Goal: Task Accomplishment & Management: Complete application form

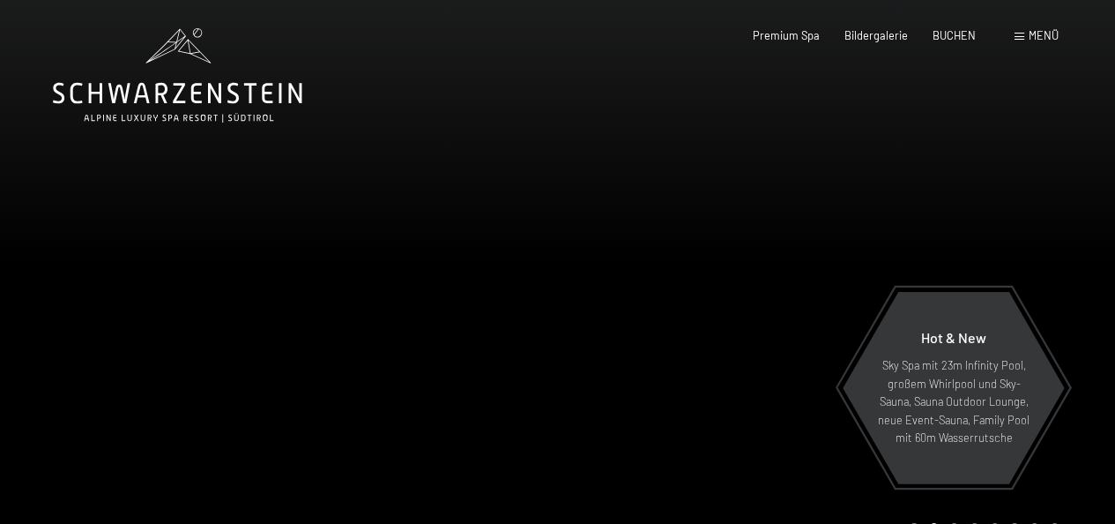
click at [1027, 35] on div "Menü" at bounding box center [1037, 36] width 44 height 16
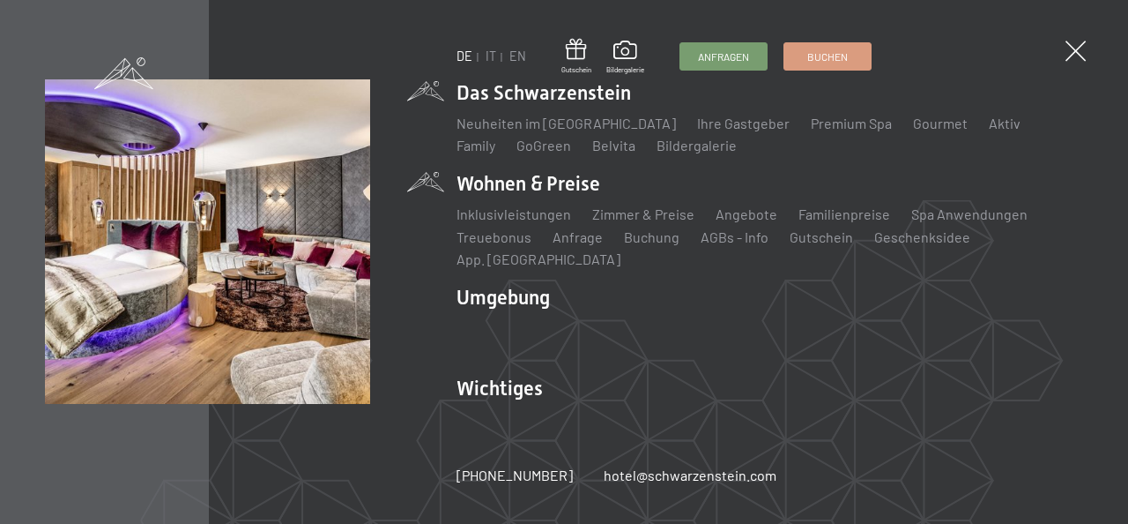
click at [552, 192] on li "Wohnen & Preise Inklusivleistungen [PERSON_NAME] & Preise Liste Angebote Liste …" at bounding box center [770, 220] width 627 height 100
click at [615, 222] on link "Zimmer & Preise" at bounding box center [643, 213] width 102 height 17
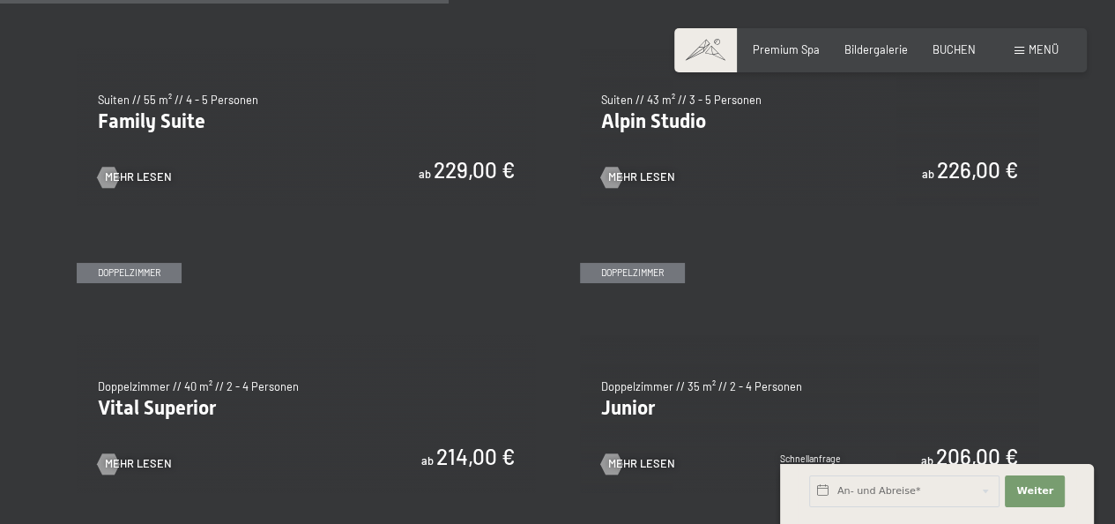
scroll to position [1851, 0]
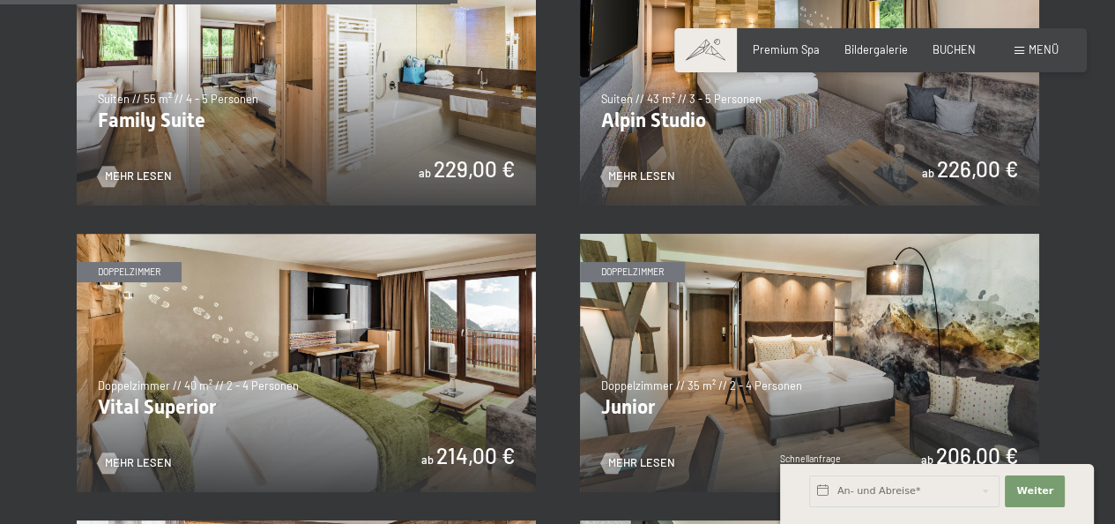
click at [390, 135] on img at bounding box center [306, 76] width 459 height 258
click at [939, 126] on img at bounding box center [809, 76] width 459 height 258
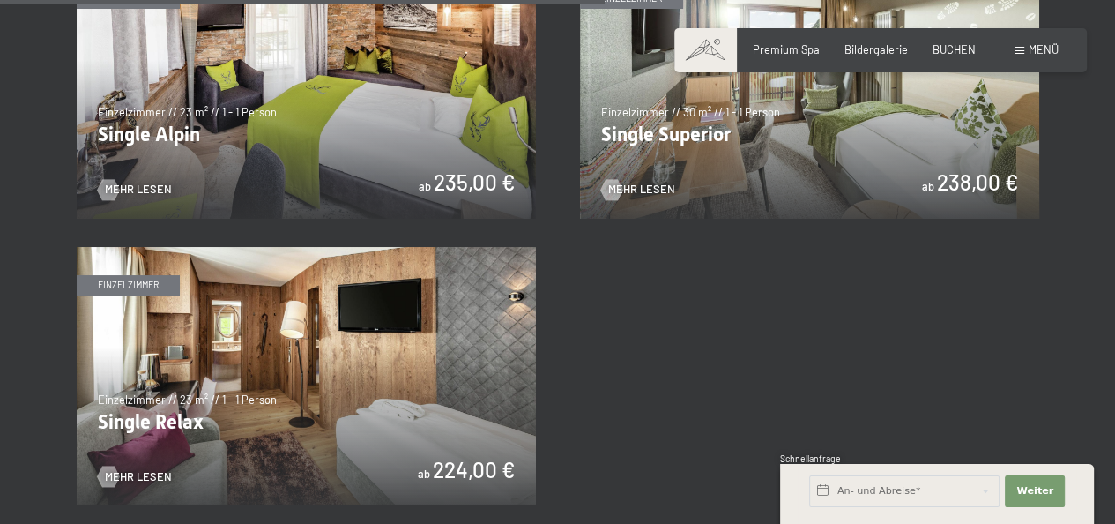
scroll to position [2380, 0]
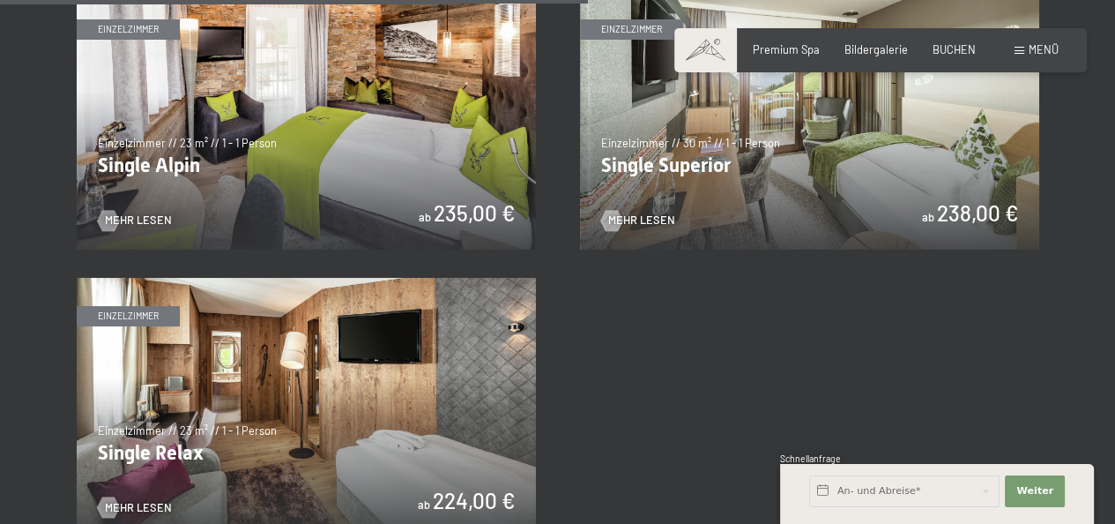
click at [793, 207] on img at bounding box center [809, 120] width 459 height 258
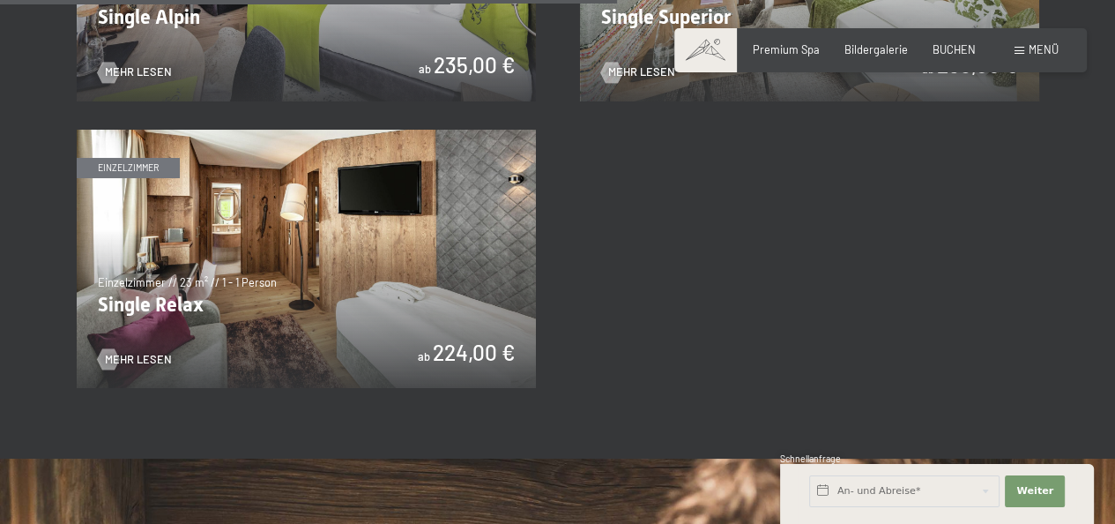
scroll to position [2556, 0]
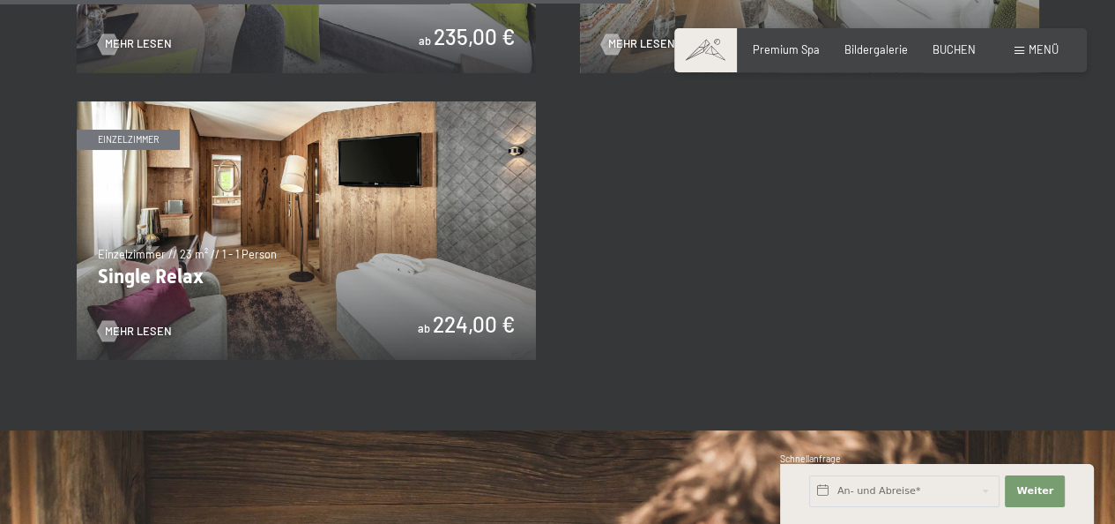
click at [173, 288] on img at bounding box center [306, 230] width 459 height 258
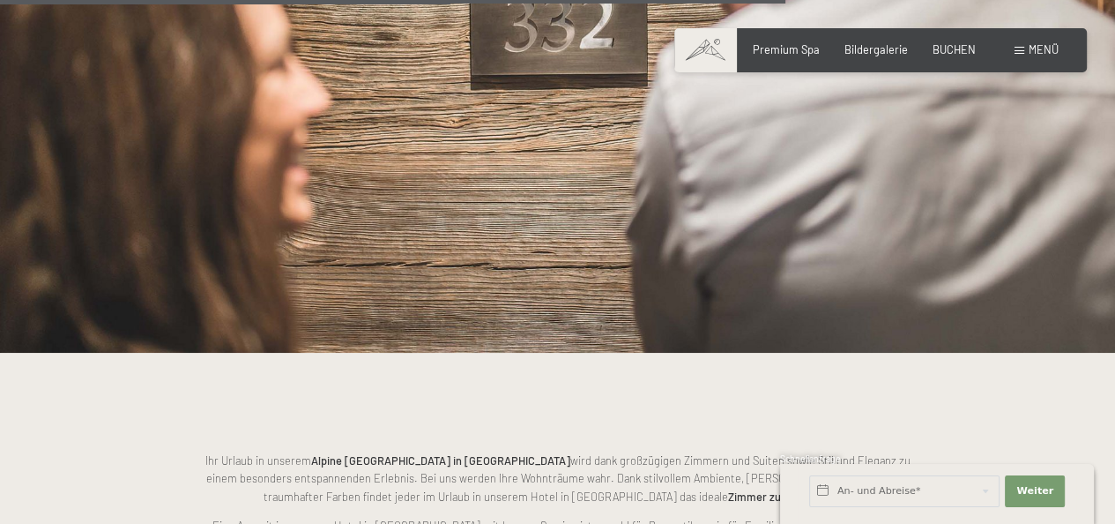
scroll to position [2909, 0]
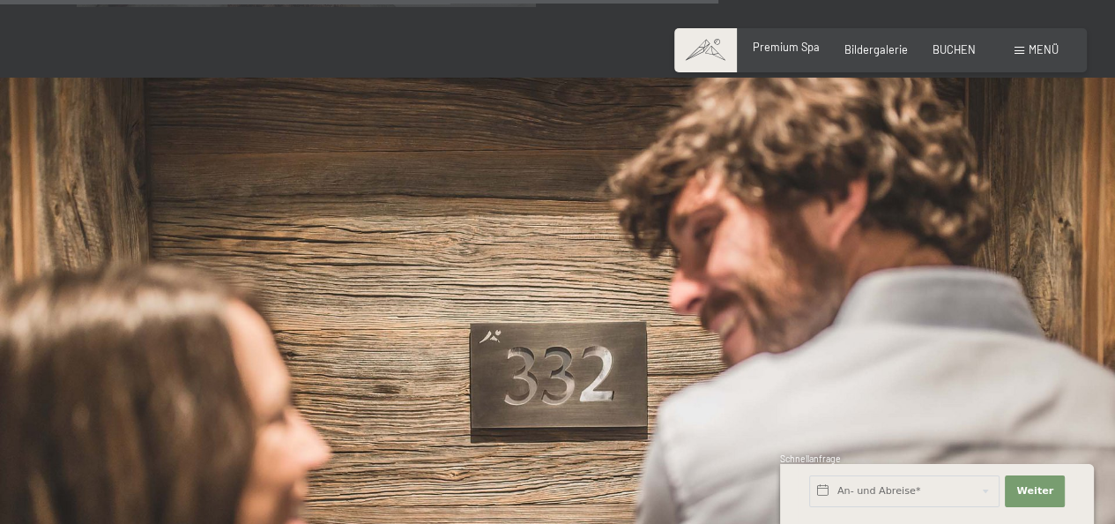
click at [795, 49] on span "Premium Spa" at bounding box center [786, 47] width 67 height 14
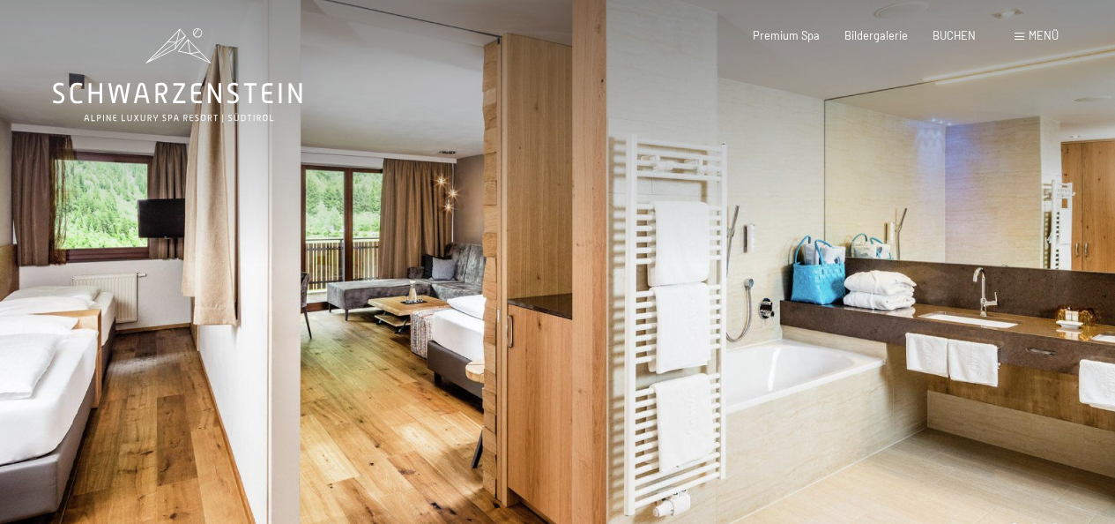
drag, startPoint x: 1037, startPoint y: 309, endPoint x: 619, endPoint y: 304, distance: 417.8
click at [619, 304] on div at bounding box center [837, 286] width 558 height 573
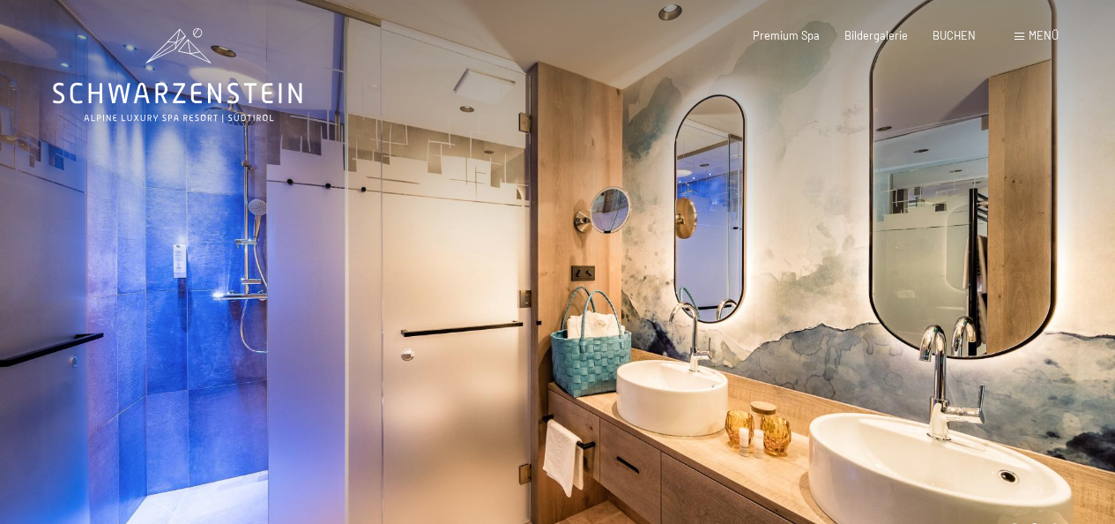
click at [842, 303] on div at bounding box center [837, 286] width 558 height 573
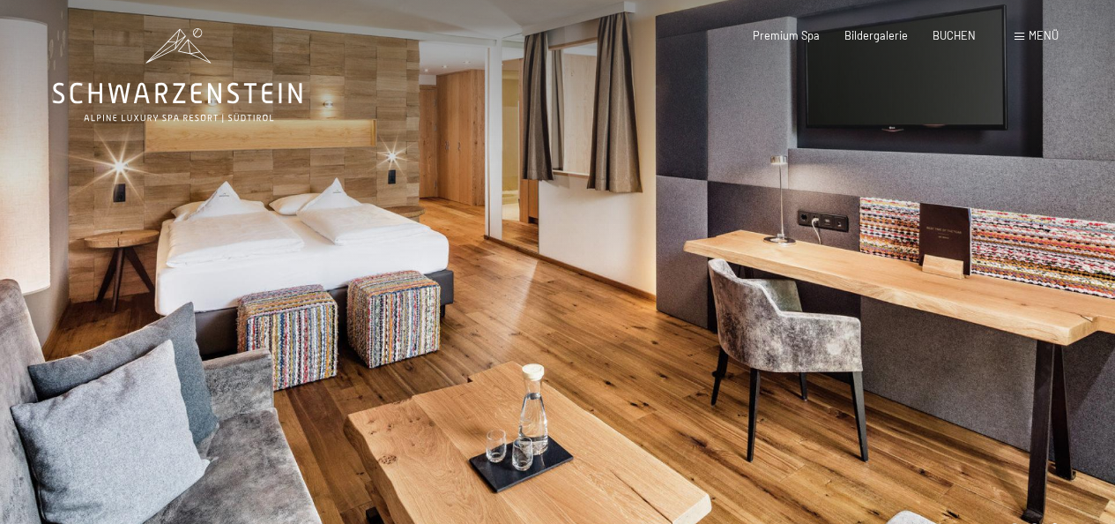
click at [842, 303] on div at bounding box center [837, 286] width 558 height 573
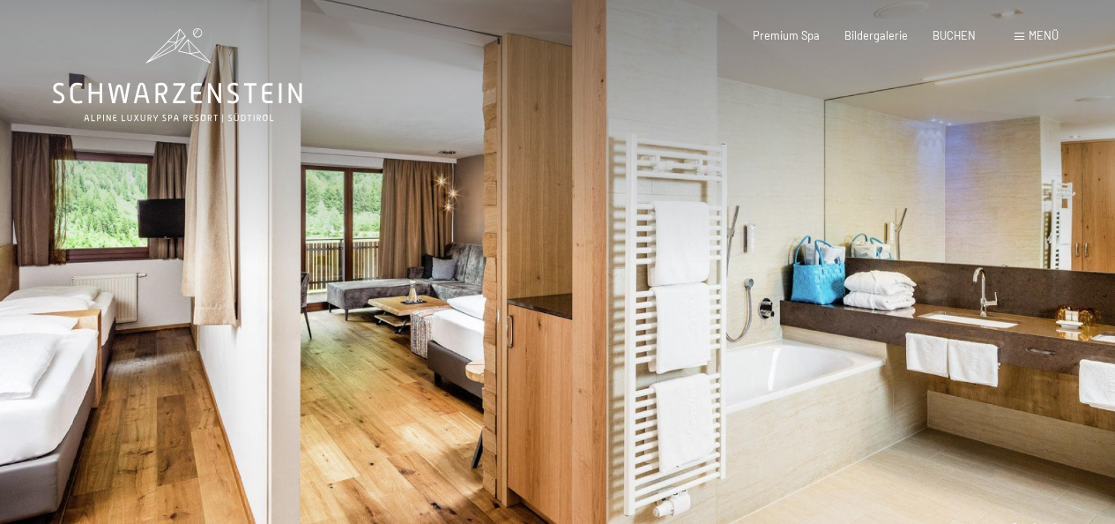
click at [844, 304] on div at bounding box center [837, 286] width 558 height 573
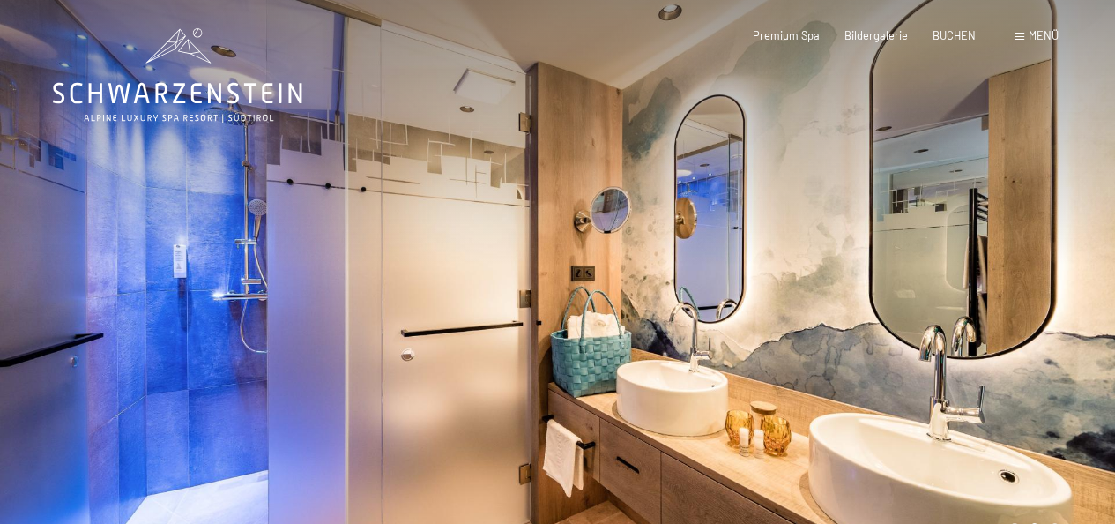
click at [844, 304] on div at bounding box center [837, 286] width 558 height 573
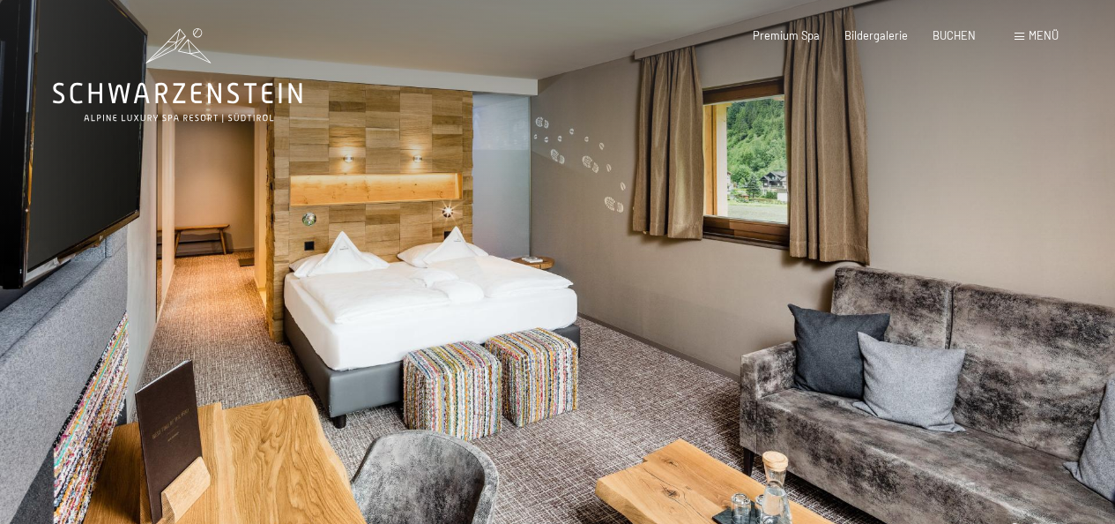
click at [938, 164] on div at bounding box center [837, 286] width 558 height 573
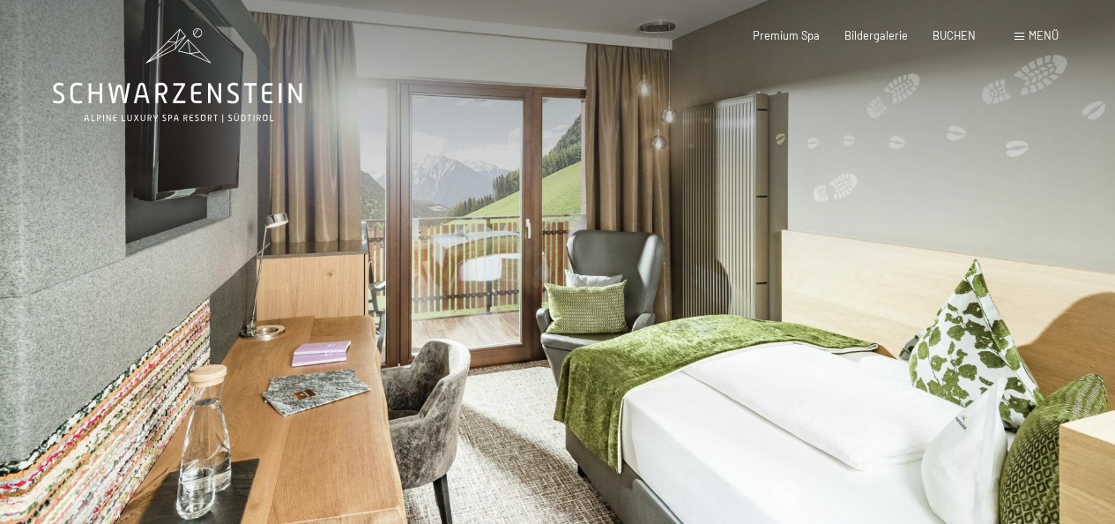
click at [793, 207] on div at bounding box center [837, 286] width 558 height 573
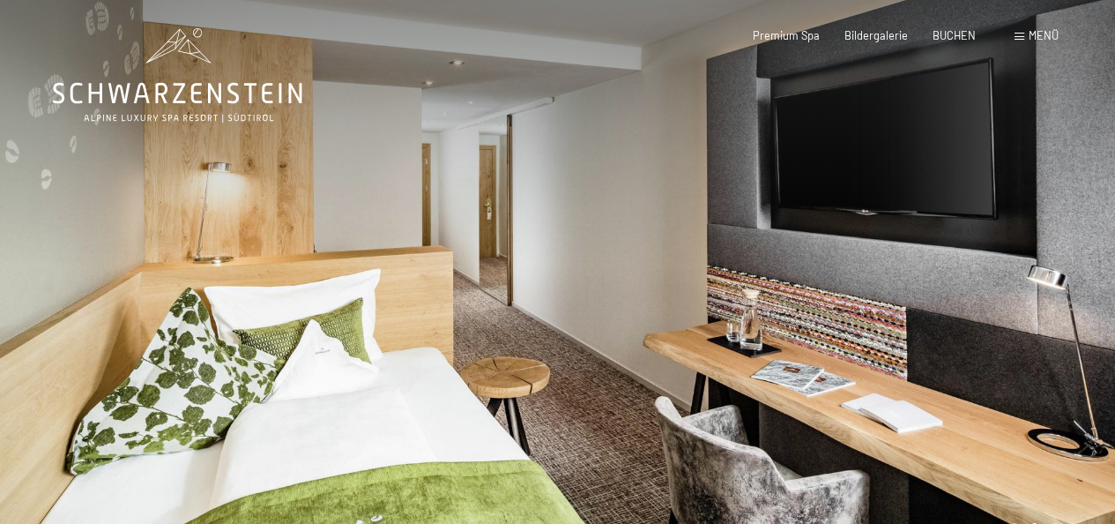
click at [792, 207] on div at bounding box center [837, 286] width 558 height 573
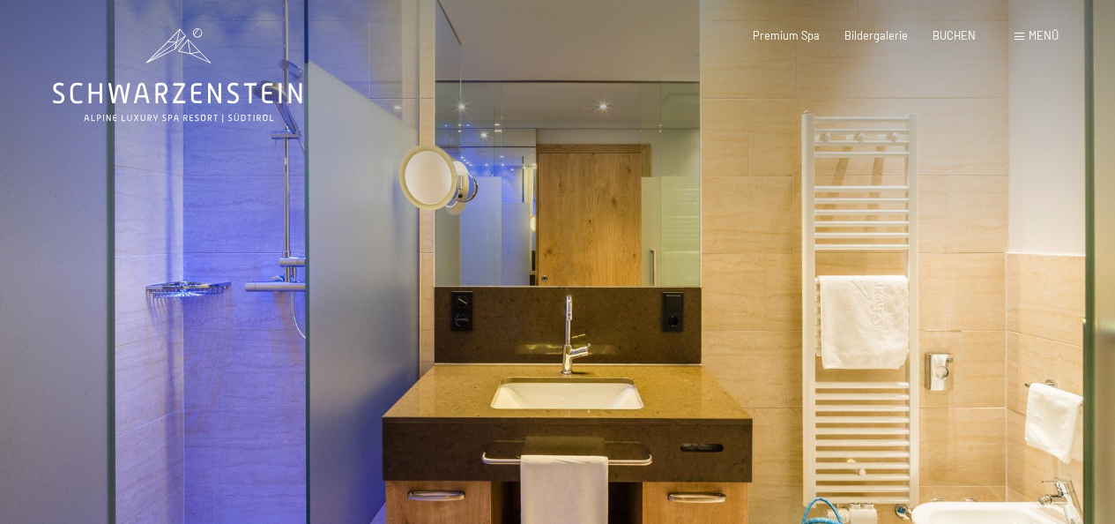
click at [791, 207] on div at bounding box center [837, 286] width 558 height 573
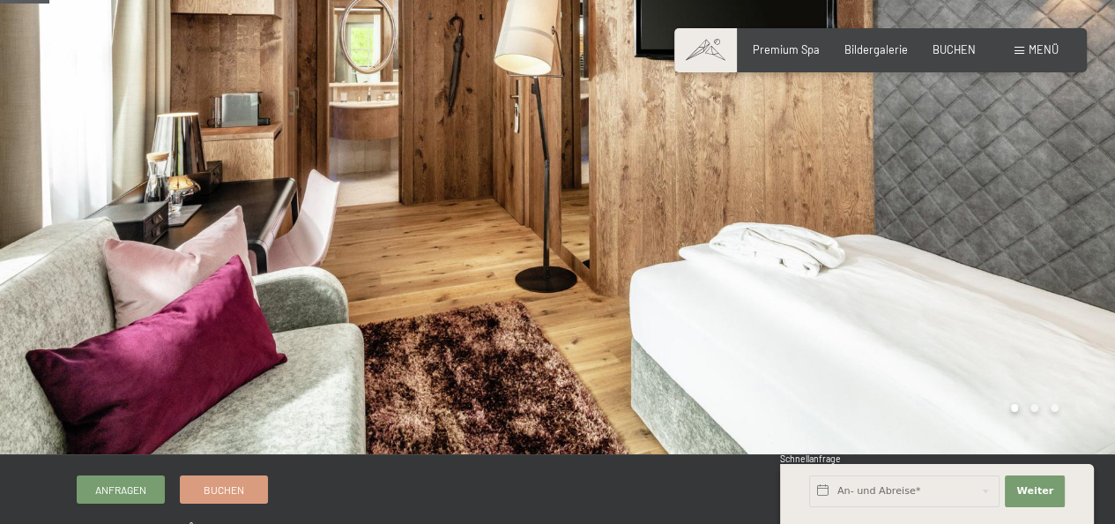
scroll to position [88, 0]
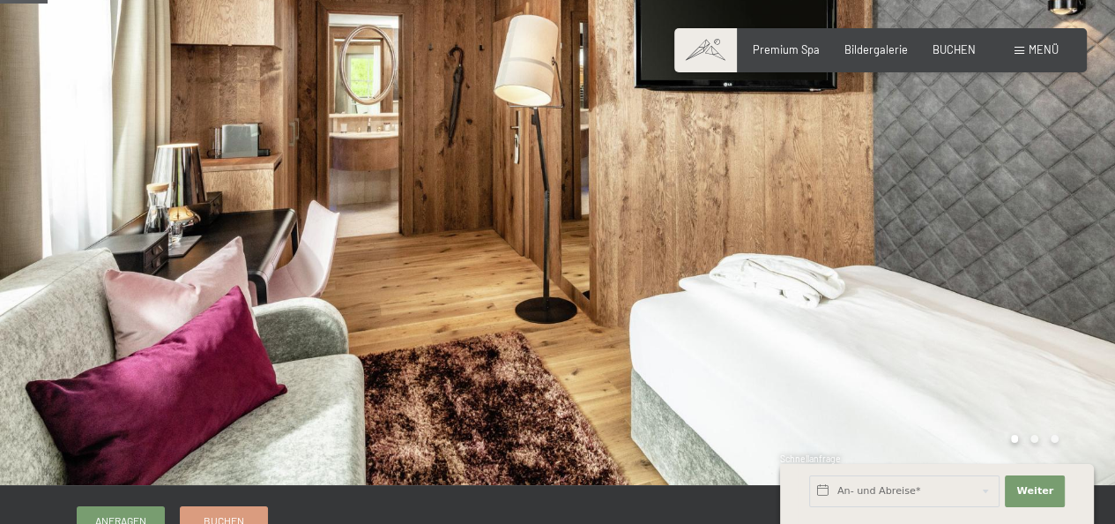
click at [868, 275] on div at bounding box center [837, 198] width 558 height 573
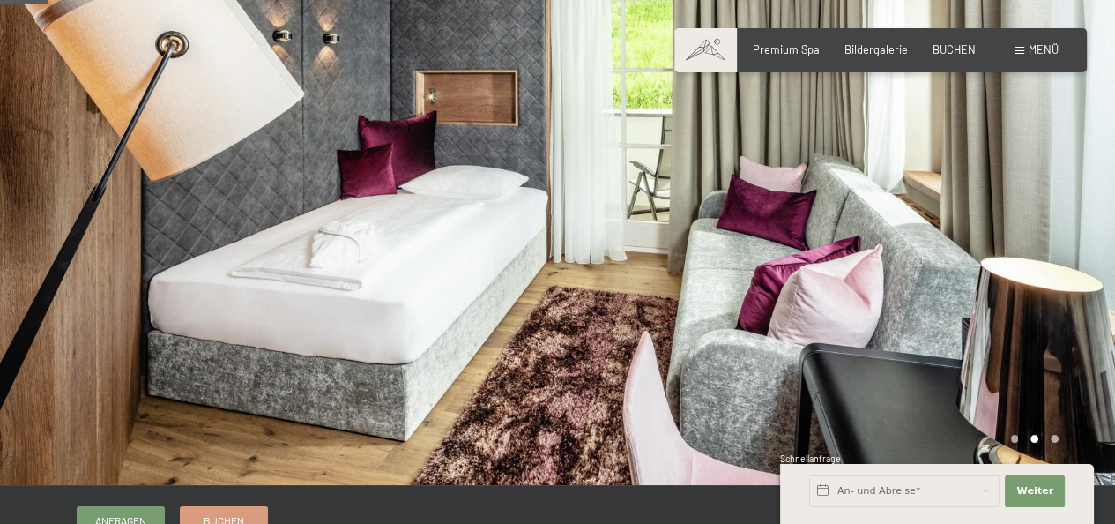
click at [950, 255] on div at bounding box center [837, 198] width 558 height 573
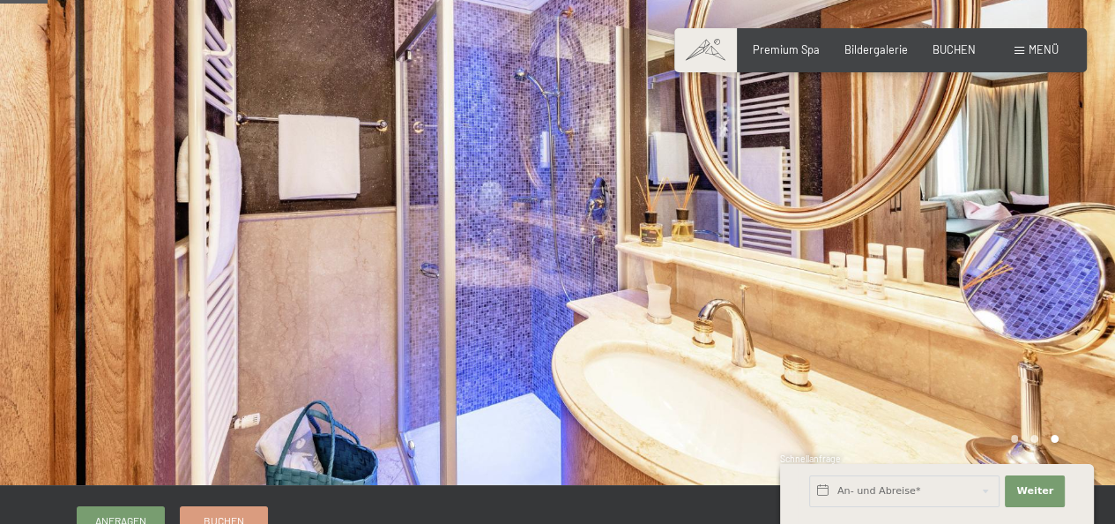
click at [950, 255] on div at bounding box center [837, 198] width 558 height 573
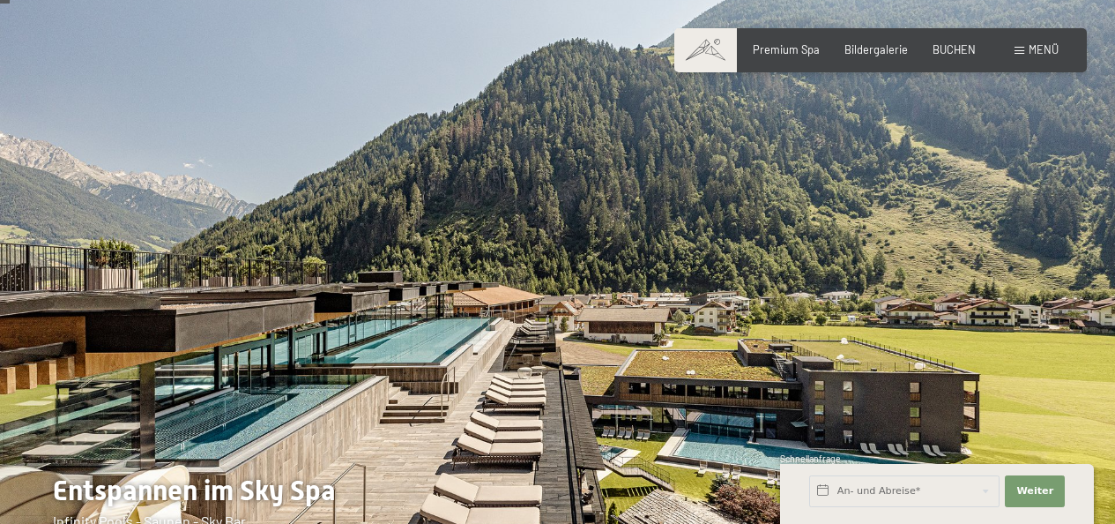
click at [1007, 301] on div at bounding box center [837, 286] width 558 height 573
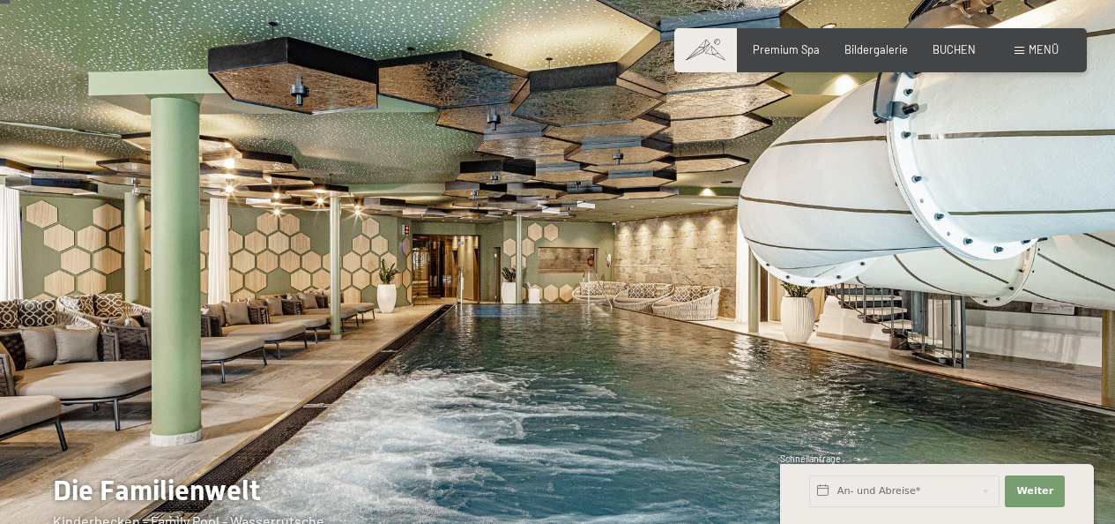
click at [1007, 301] on div at bounding box center [837, 286] width 558 height 573
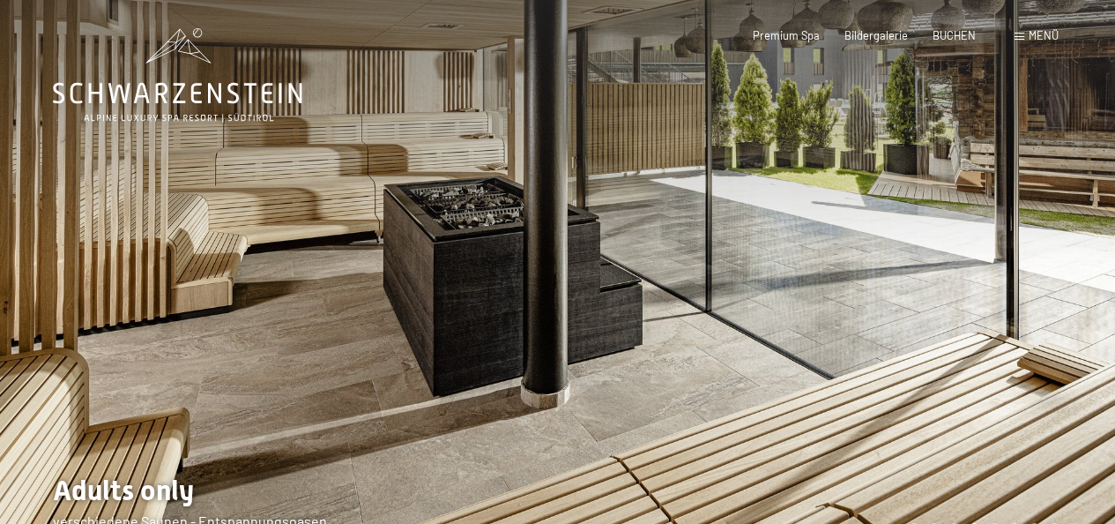
click at [1002, 301] on div at bounding box center [837, 286] width 558 height 573
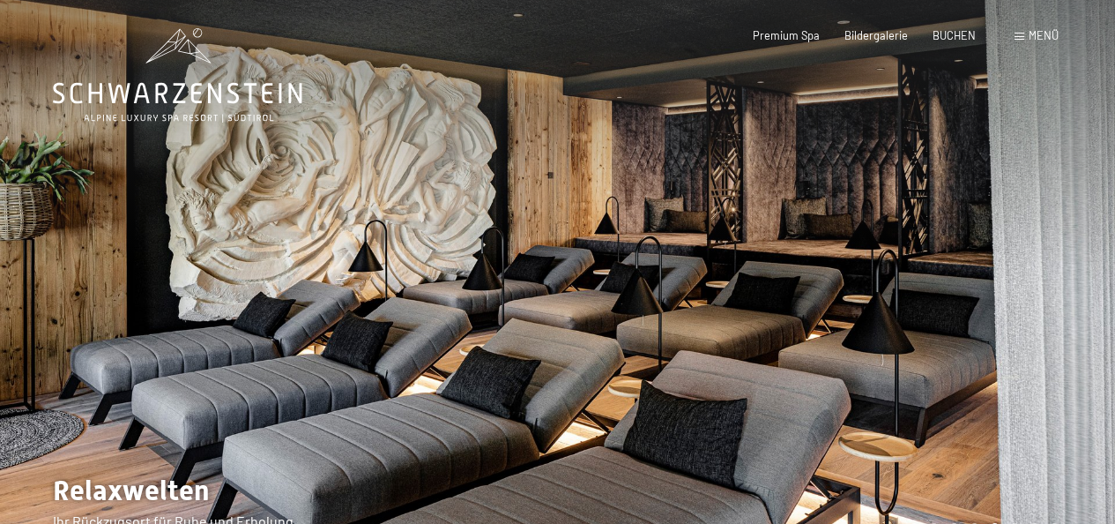
click at [999, 311] on div at bounding box center [837, 286] width 558 height 573
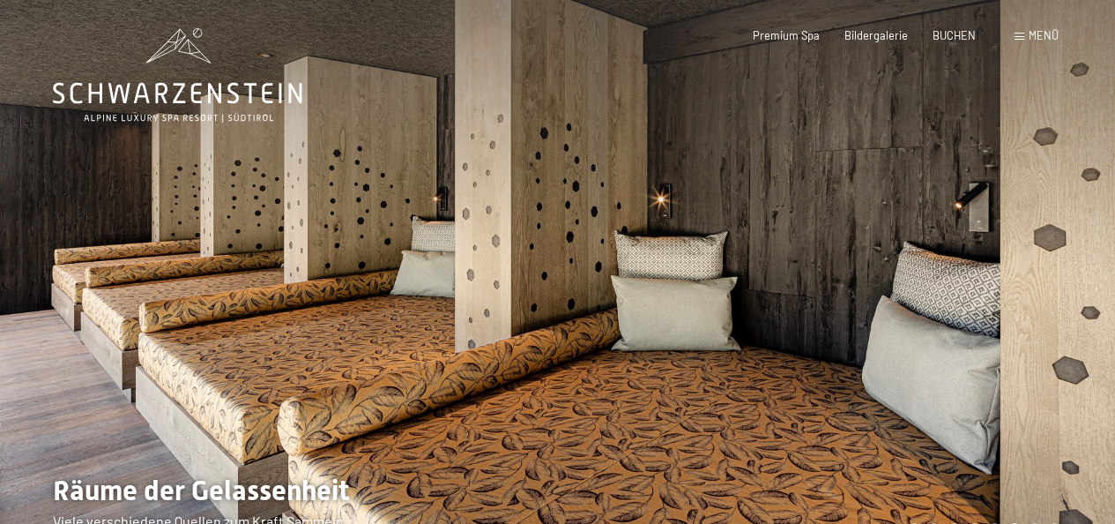
click at [999, 311] on div at bounding box center [837, 286] width 558 height 573
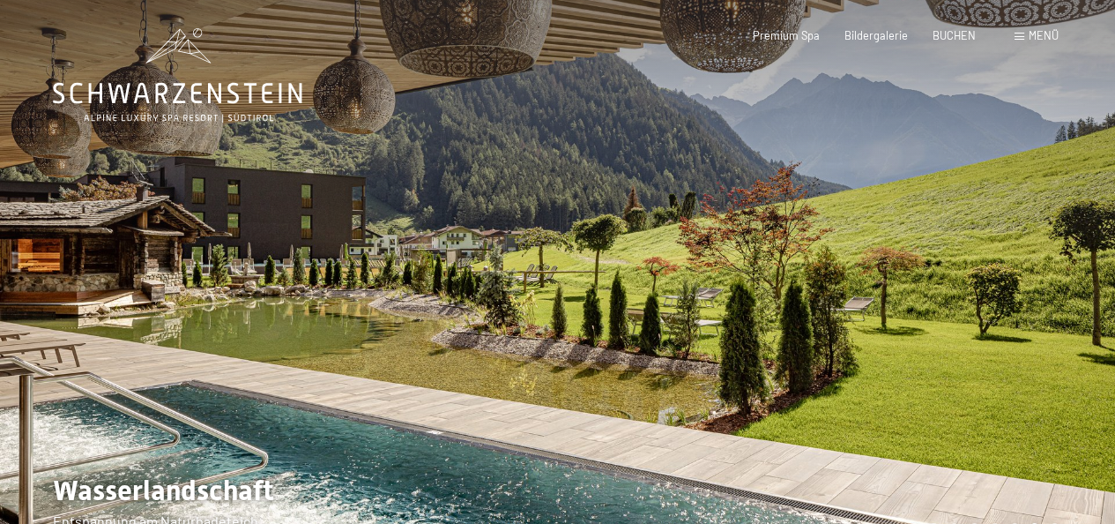
click at [998, 314] on div at bounding box center [837, 286] width 558 height 573
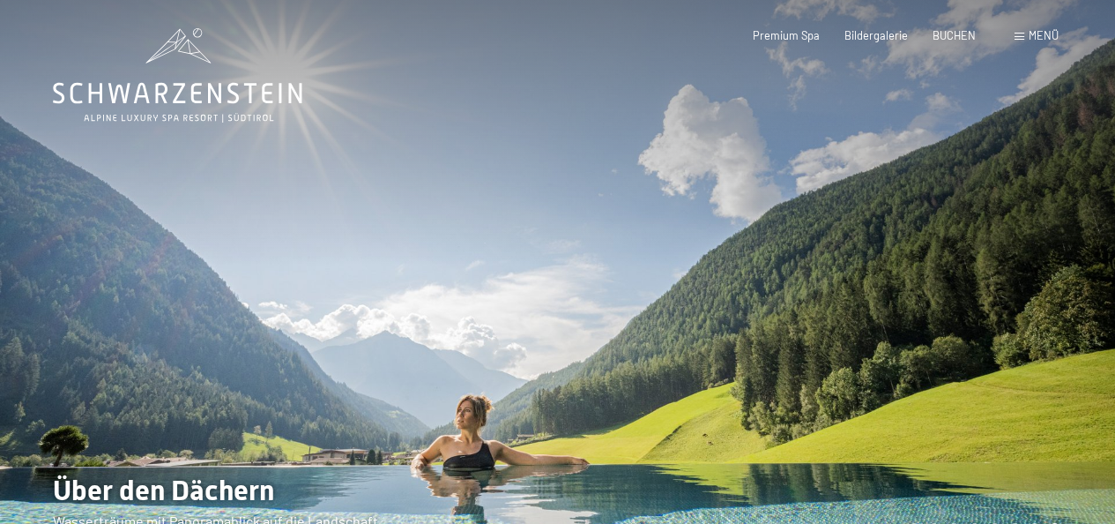
click at [994, 314] on div at bounding box center [837, 286] width 558 height 573
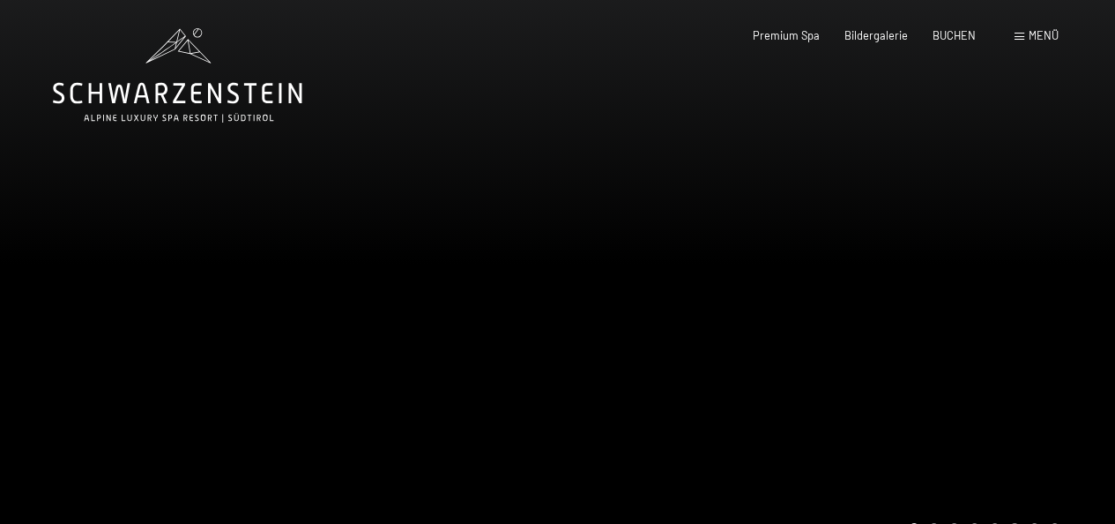
click at [994, 314] on div at bounding box center [837, 286] width 558 height 573
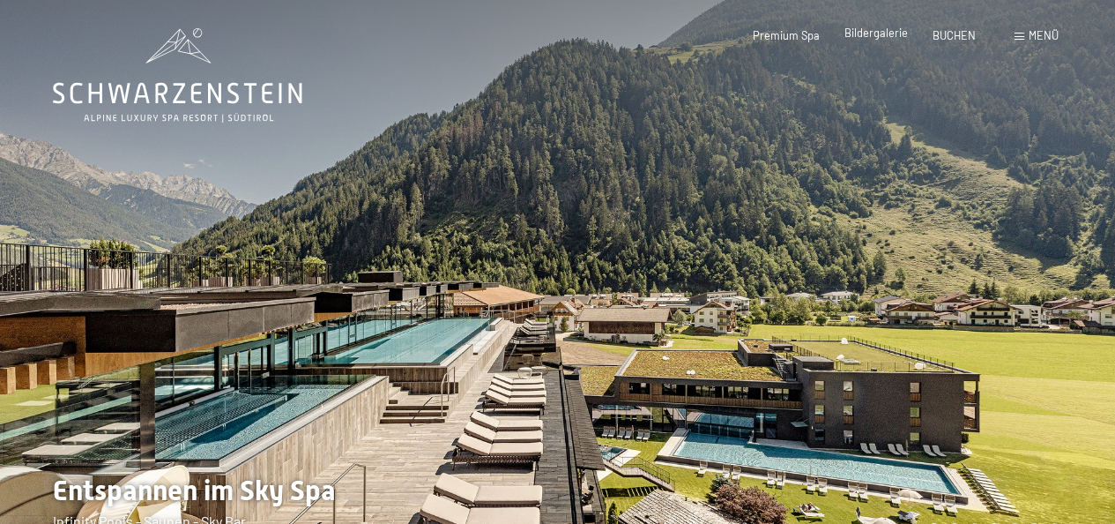
click at [899, 33] on span "Bildergalerie" at bounding box center [875, 33] width 63 height 14
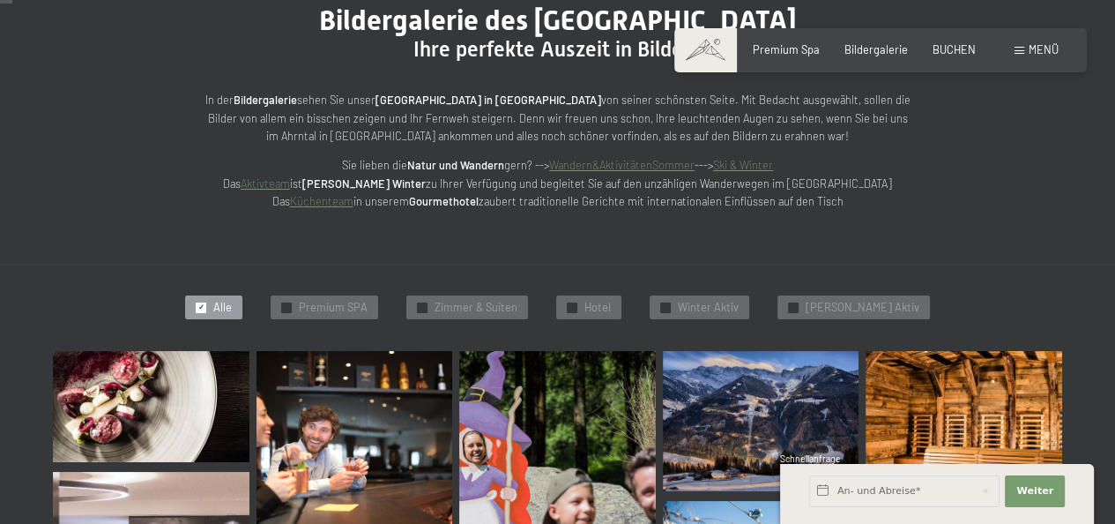
scroll to position [176, 0]
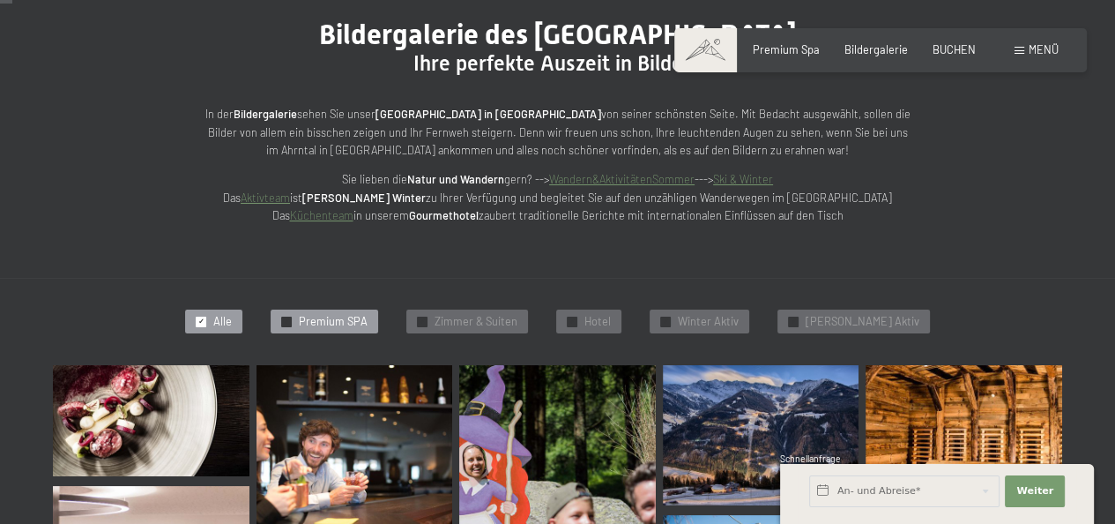
click at [368, 325] on span "Premium SPA" at bounding box center [333, 322] width 69 height 16
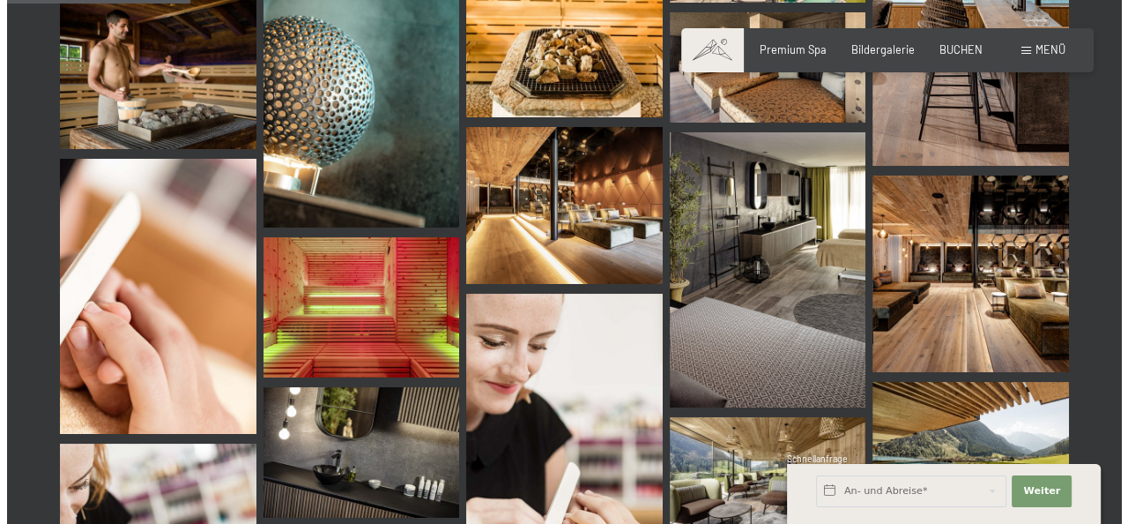
scroll to position [419, 0]
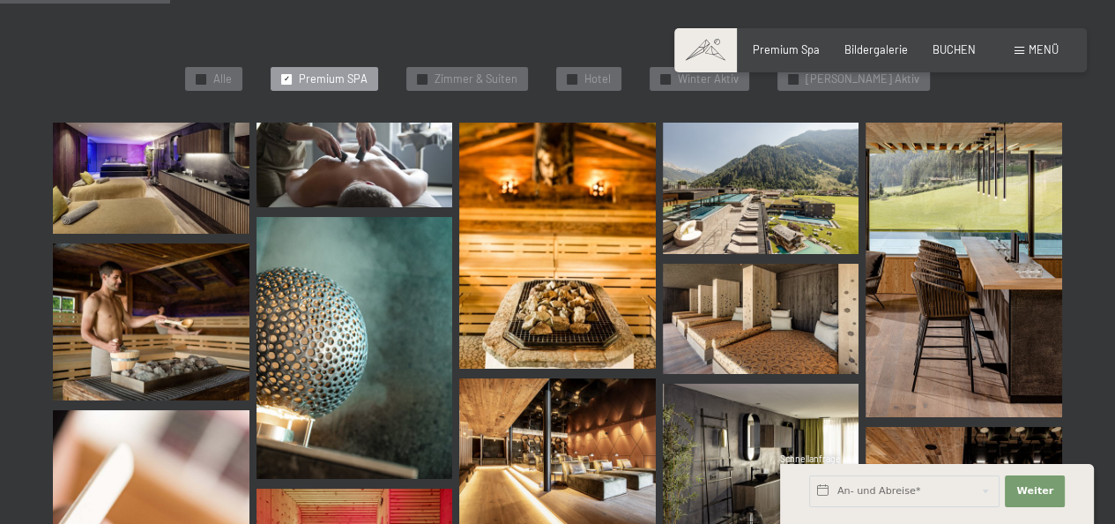
click at [1020, 52] on span at bounding box center [1020, 51] width 10 height 8
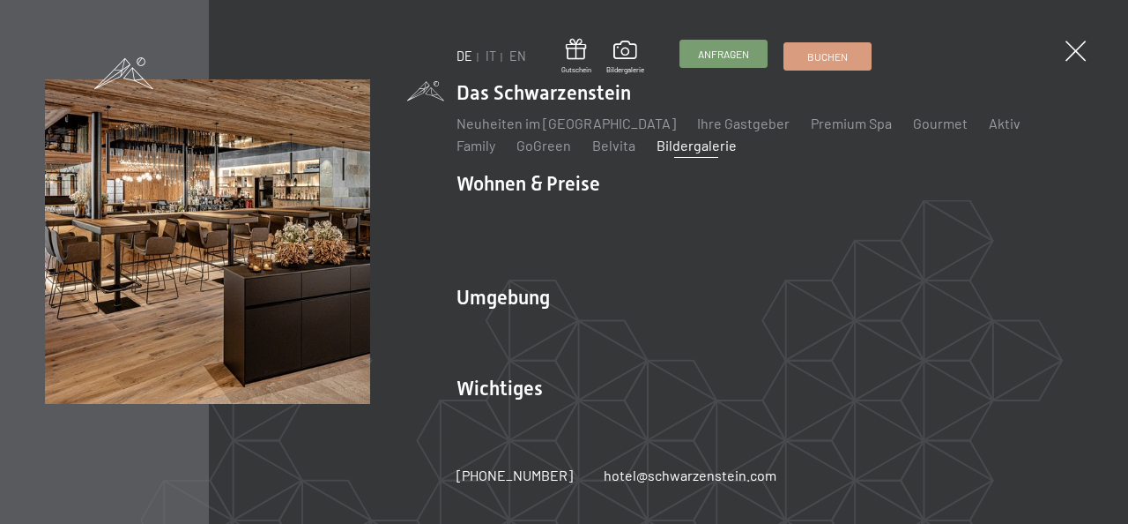
click at [725, 64] on link "Anfragen" at bounding box center [723, 54] width 86 height 26
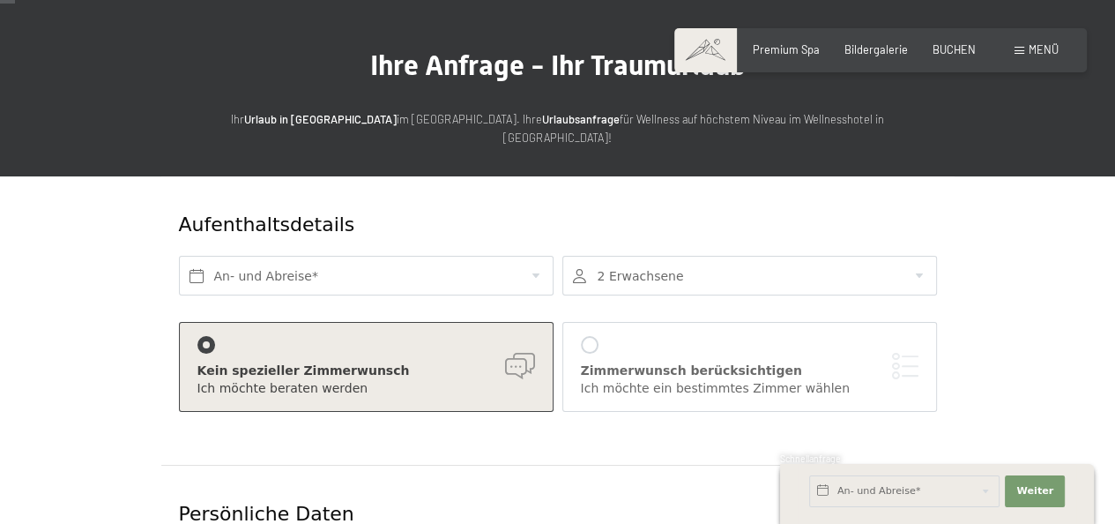
scroll to position [176, 0]
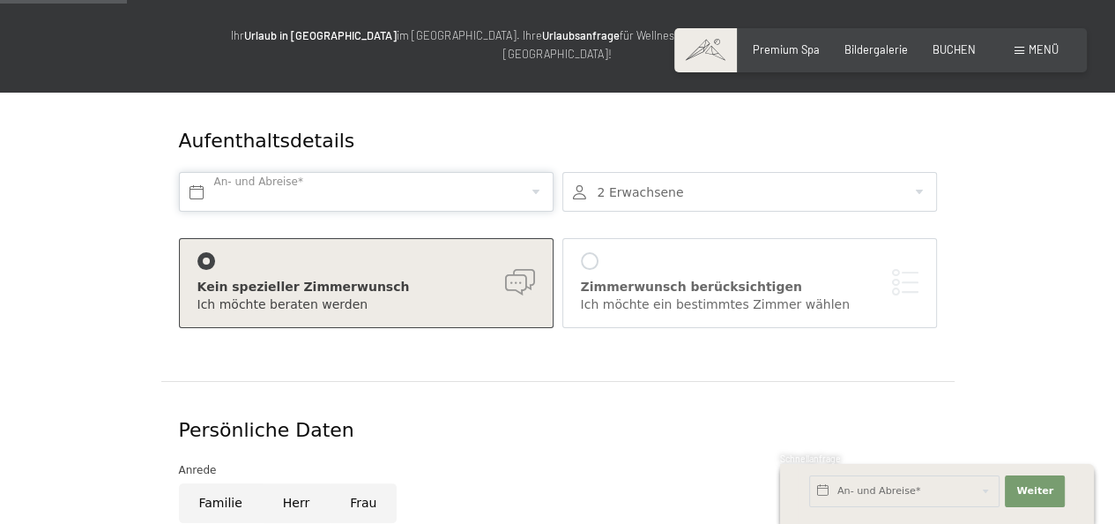
click at [244, 177] on input "text" at bounding box center [366, 192] width 375 height 40
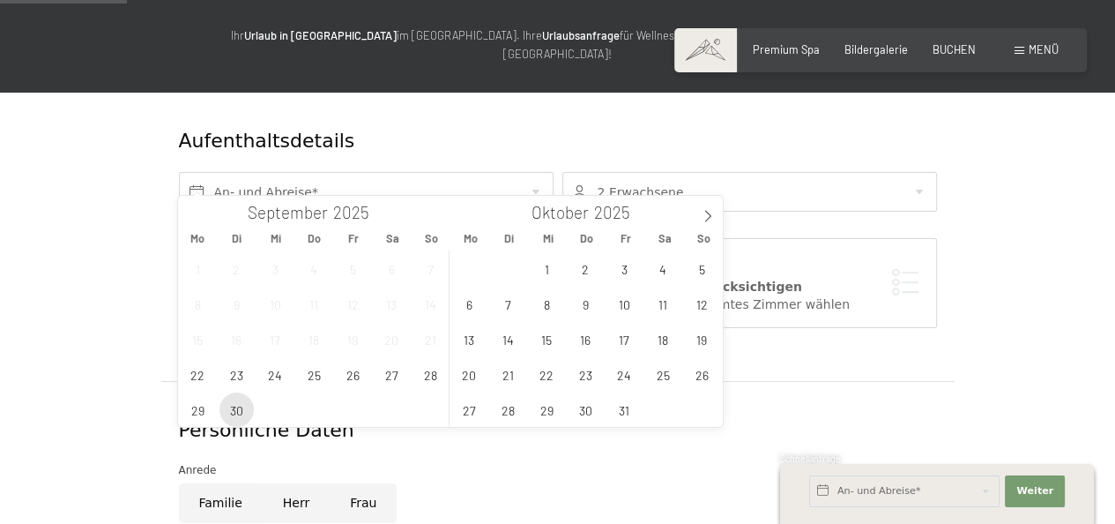
click at [233, 406] on span "30" at bounding box center [236, 409] width 34 height 34
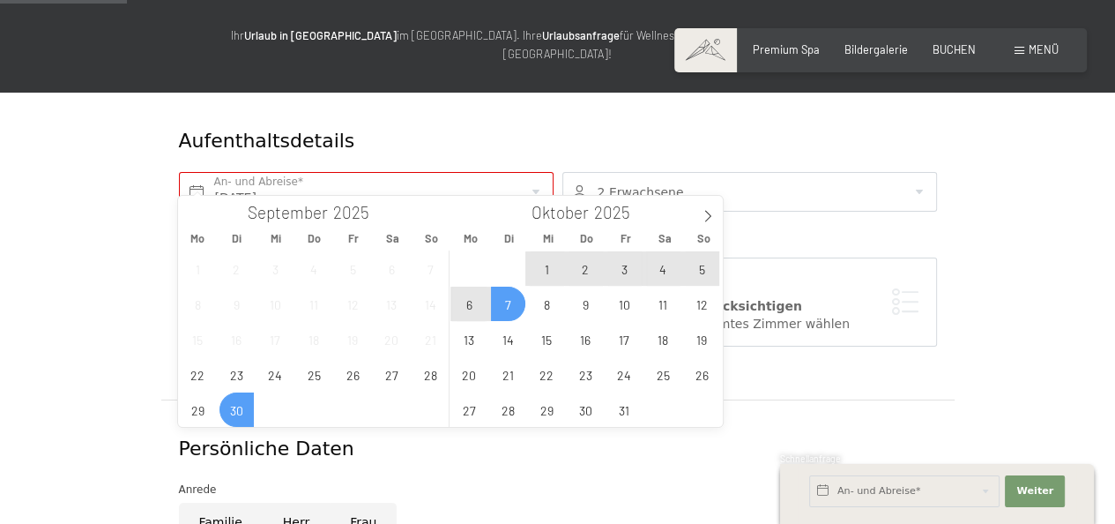
click at [516, 308] on span "7" at bounding box center [508, 303] width 34 height 34
type input "Di. 30.09.2025 - Di. 07.10.2025"
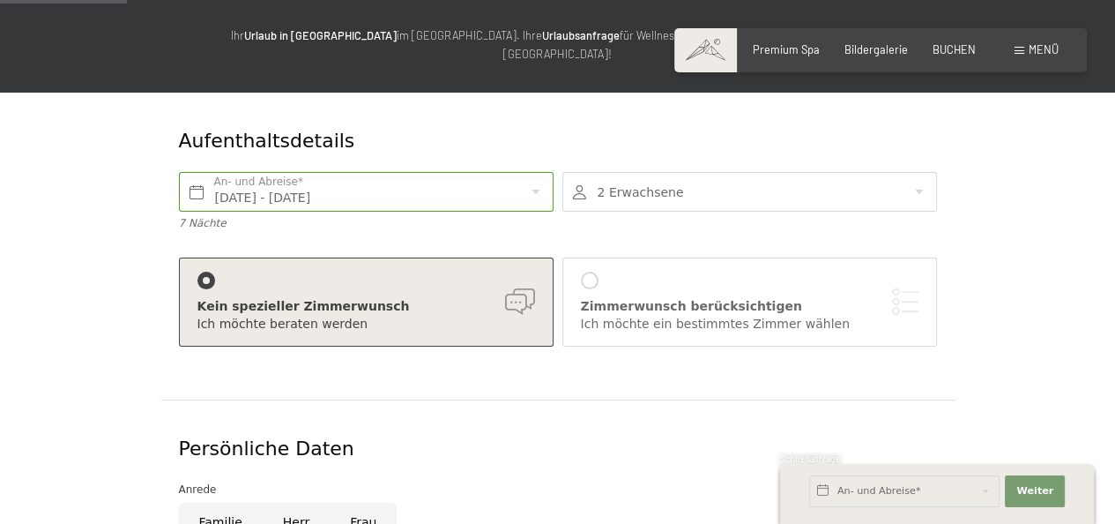
click at [602, 190] on div at bounding box center [749, 192] width 375 height 40
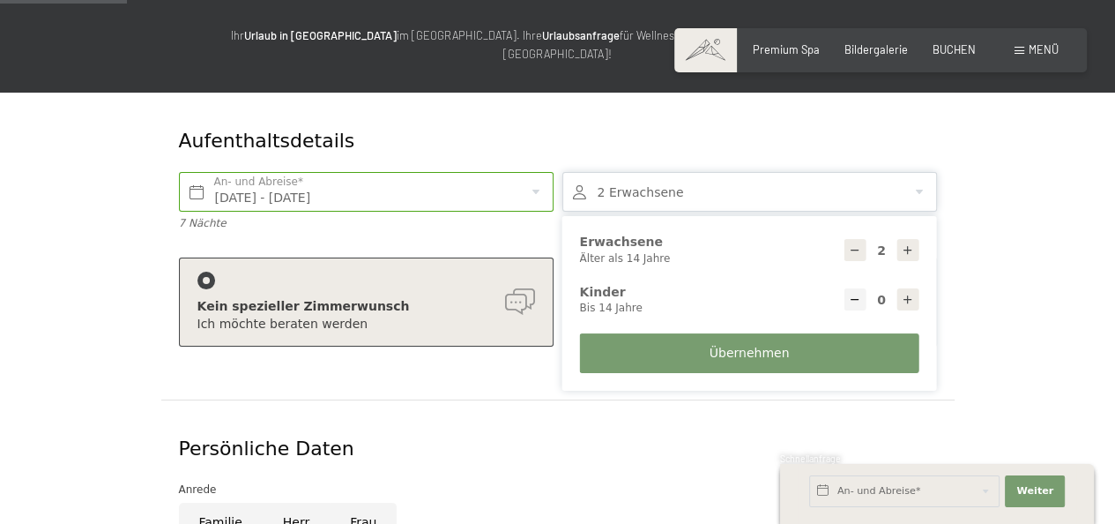
click at [908, 244] on icon at bounding box center [908, 250] width 12 height 12
type input "3"
click at [820, 333] on button "Übernehmen" at bounding box center [749, 353] width 339 height 40
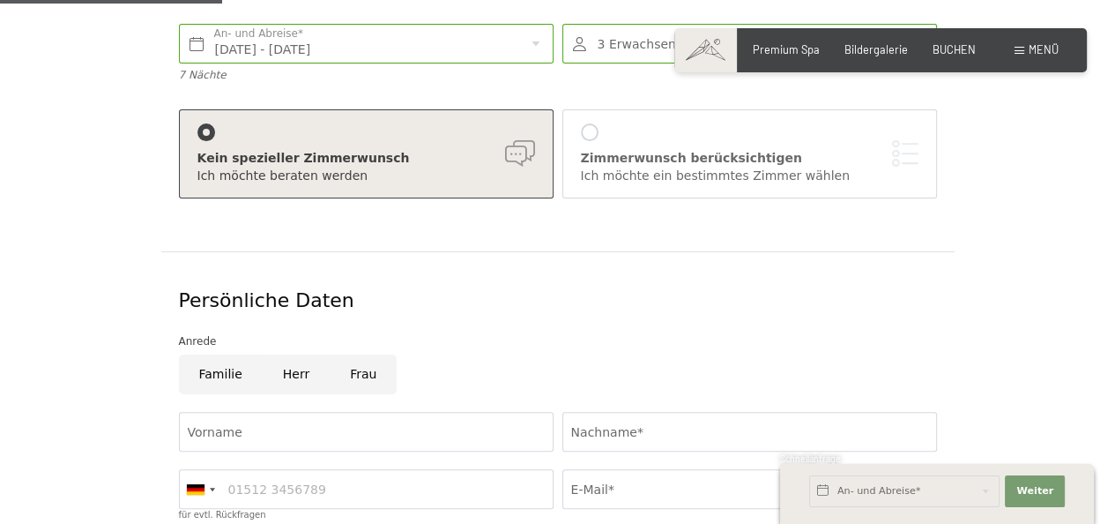
scroll to position [441, 0]
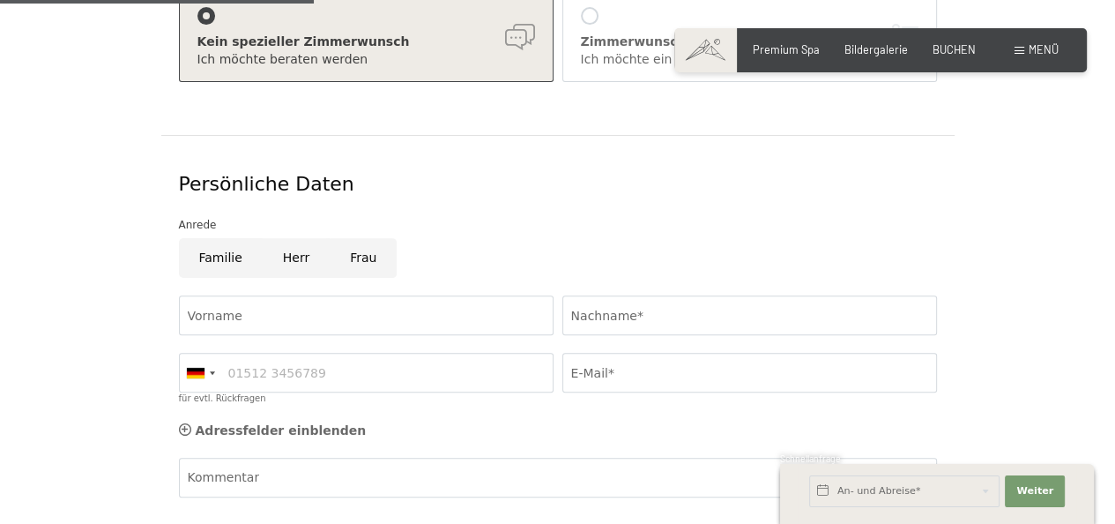
click at [360, 242] on input "Frau" at bounding box center [363, 258] width 67 height 40
radio input "true"
click at [334, 295] on input "Vorname" at bounding box center [366, 315] width 375 height 40
type input "Maike"
type input "Hein"
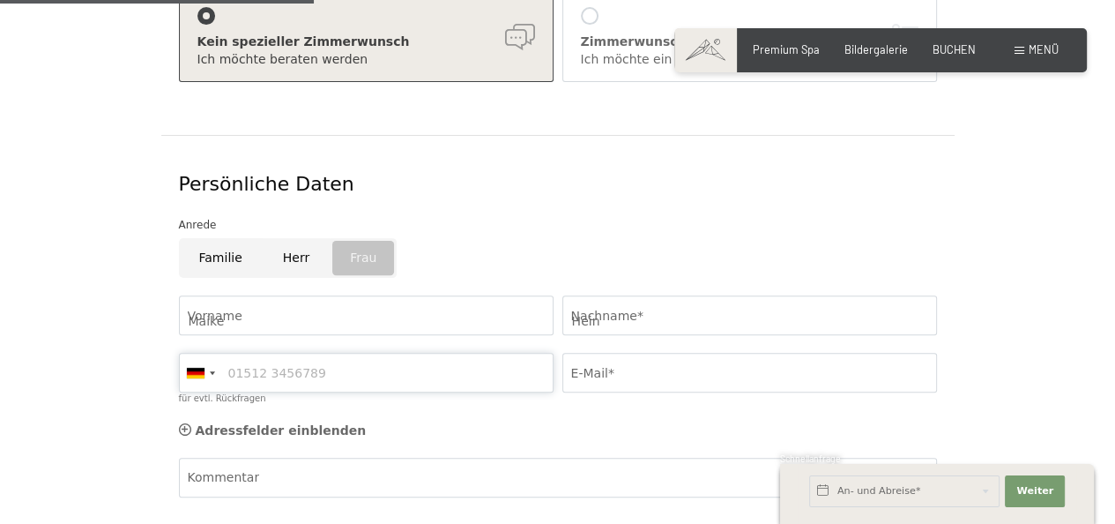
type input "056217819323"
type input "maike.hein@gmx.net"
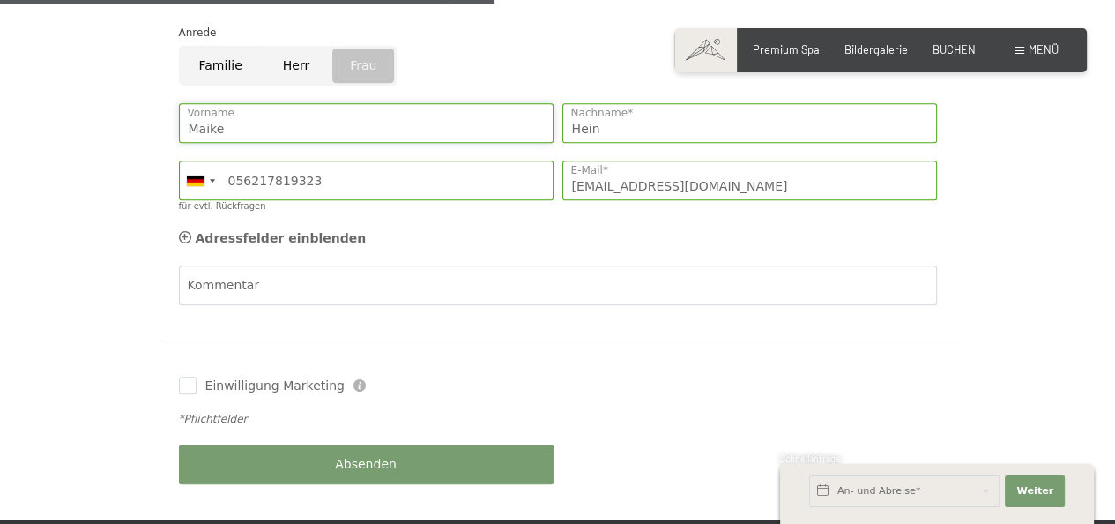
scroll to position [705, 0]
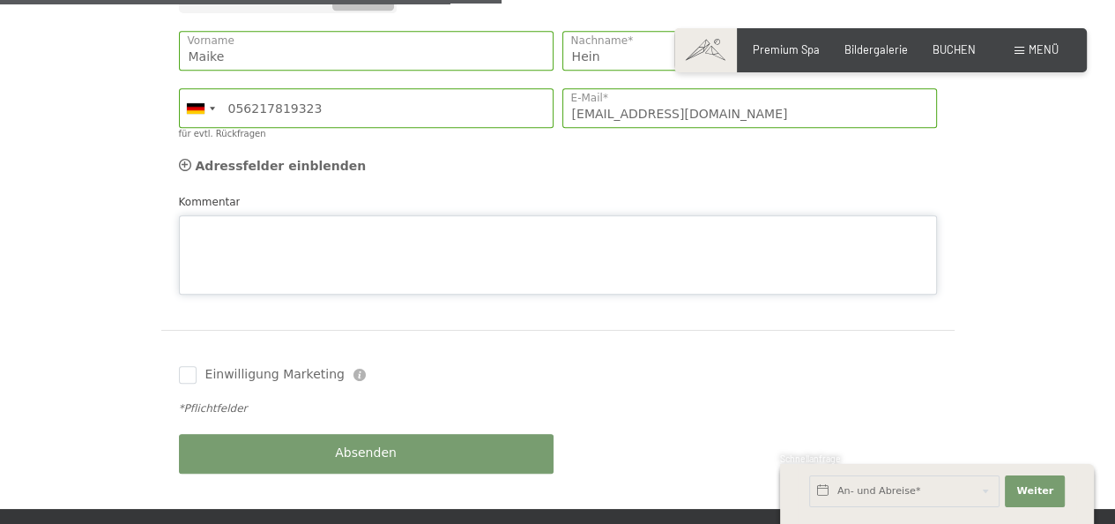
click at [205, 215] on textarea "Kommentar" at bounding box center [558, 254] width 758 height 79
click at [509, 215] on textarea "Wir hätten gerne ein Zimmer/App. mit zwei getrennten schlafzimmer für 3 Erwachs…" at bounding box center [558, 254] width 758 height 79
type textarea "Wir hätten gerne ein Zimmer/App. mit zwei getrennten Schlafzimmer für 3 Erwachs…"
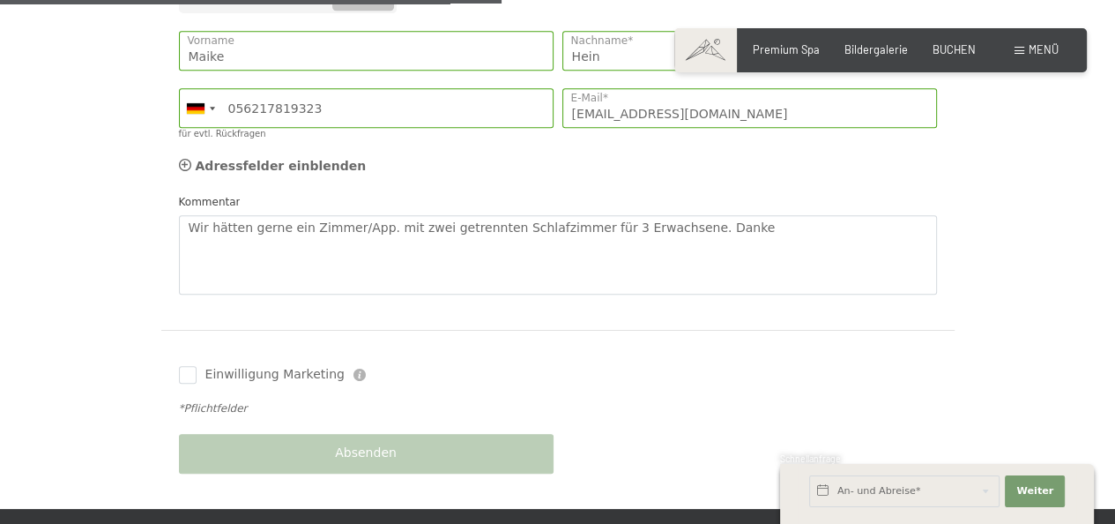
click at [83, 325] on form "Aufenthaltsdetails Di. 30.09.2025 - Di. 07.10.2025 An- und Abreise* 7 Nächte 3 …" at bounding box center [558, 36] width 963 height 945
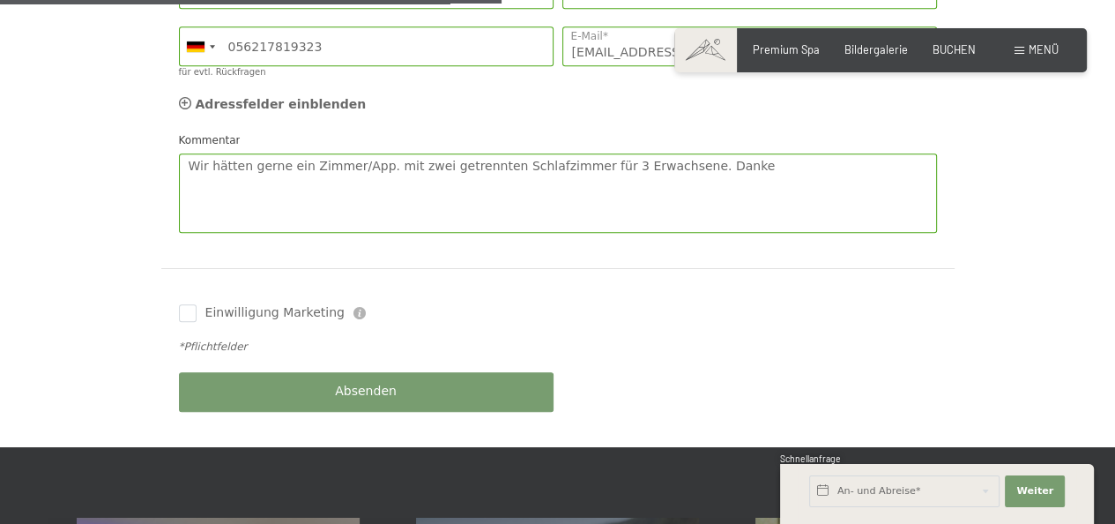
scroll to position [793, 0]
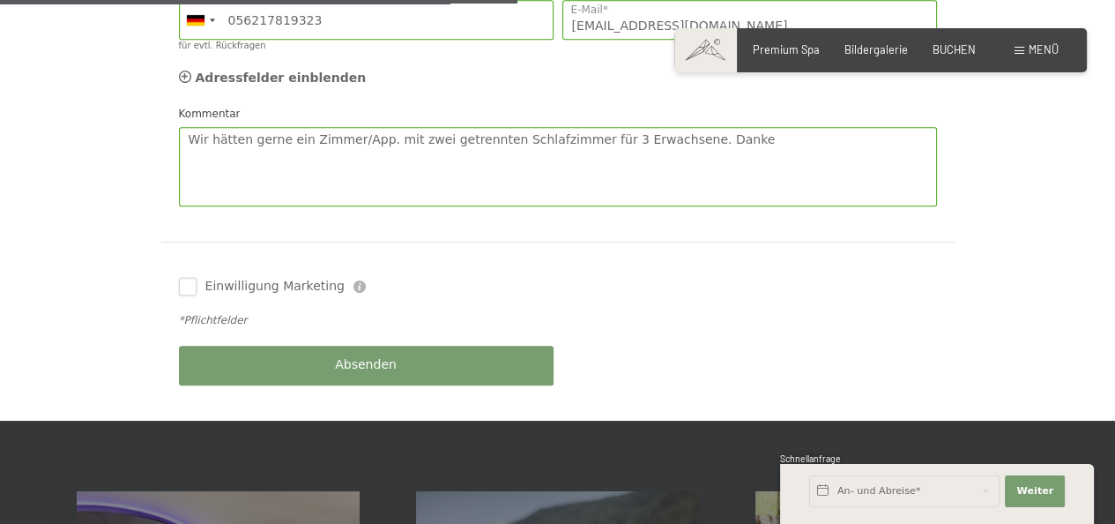
click at [183, 278] on input "Einwilligung Marketing" at bounding box center [188, 287] width 18 height 18
checkbox input "true"
click at [266, 346] on button "Absenden" at bounding box center [366, 366] width 375 height 40
